Goal: Information Seeking & Learning: Learn about a topic

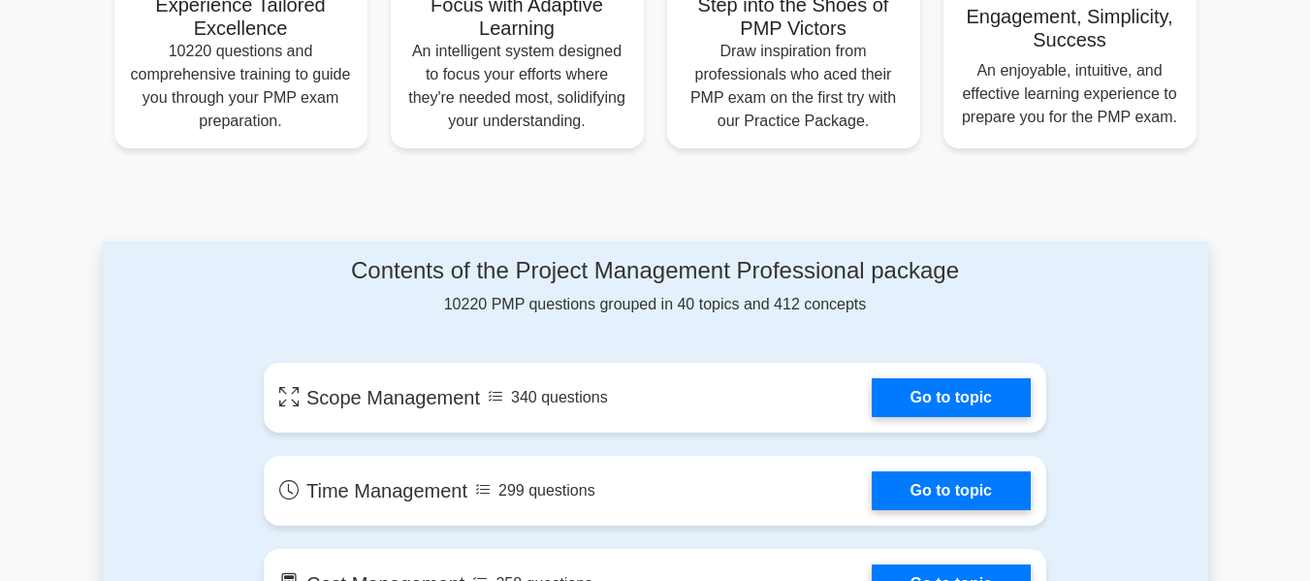
scroll to position [862, 0]
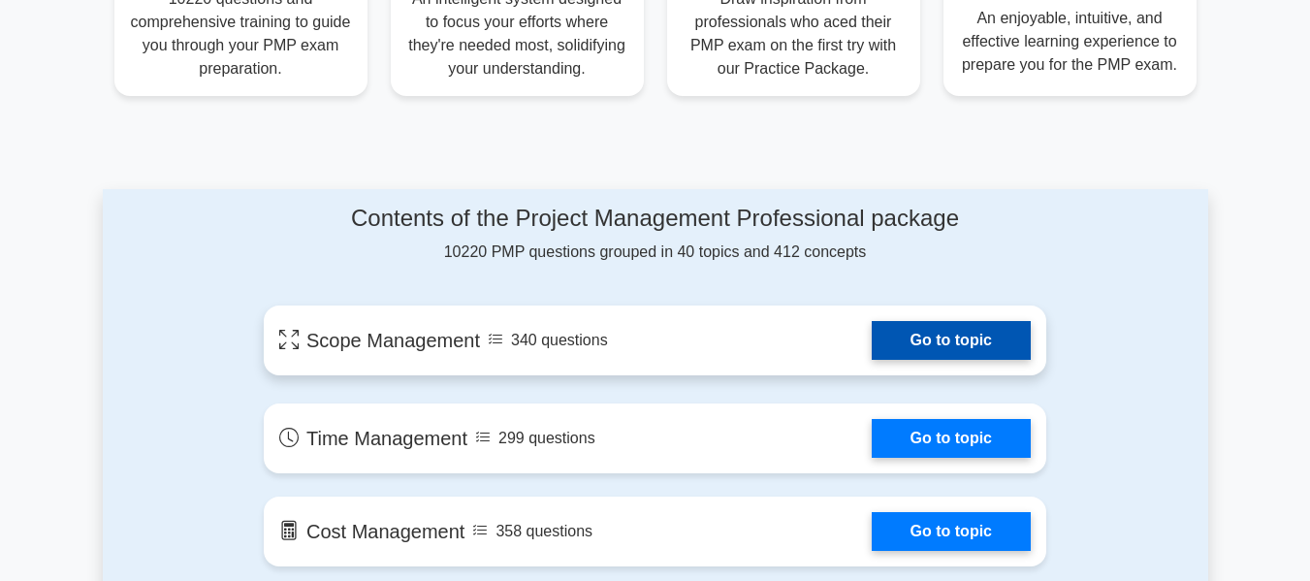
click at [923, 340] on link "Go to topic" at bounding box center [951, 340] width 159 height 39
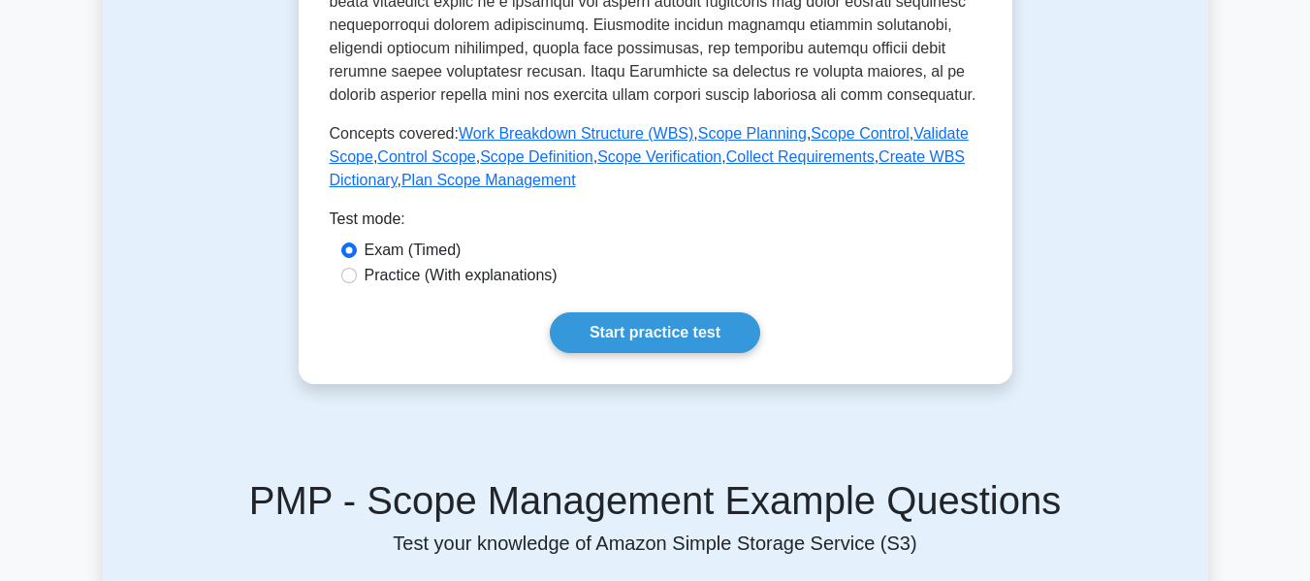
scroll to position [901, 0]
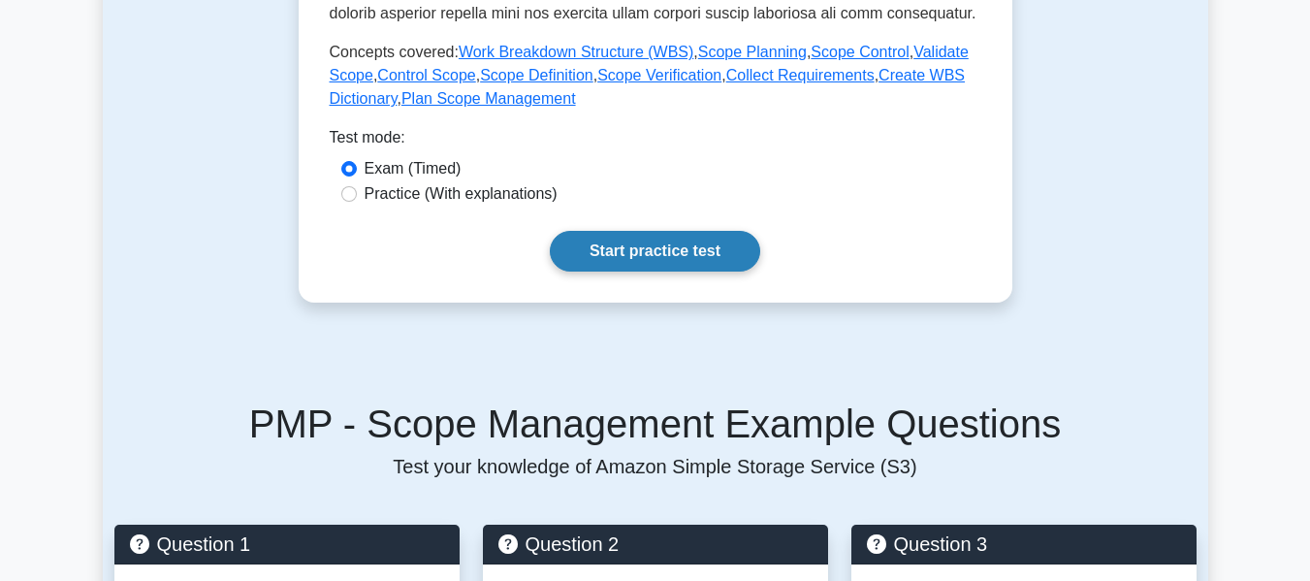
click at [684, 256] on link "Start practice test" at bounding box center [655, 251] width 210 height 41
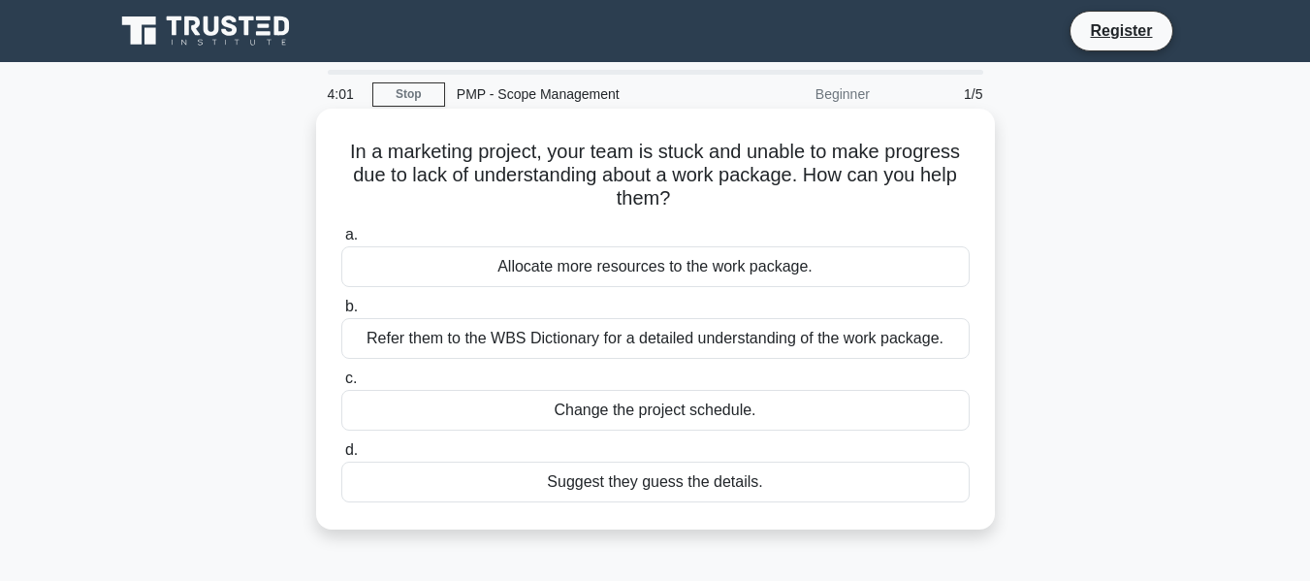
click at [643, 345] on div "Refer them to the WBS Dictionary for a detailed understanding of the work packa…" at bounding box center [655, 338] width 628 height 41
click at [341, 313] on input "b. Refer them to the WBS Dictionary for a detailed understanding of the work pa…" at bounding box center [341, 307] width 0 height 13
